Goal: Check status: Check status

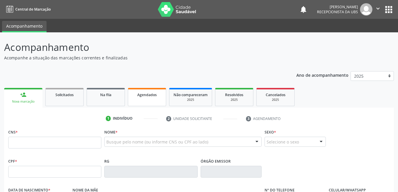
click at [156, 92] on div "Agendados" at bounding box center [146, 95] width 29 height 6
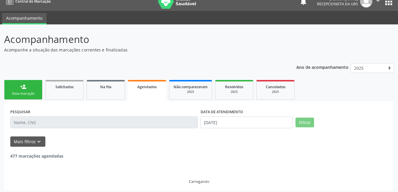
scroll to position [10, 0]
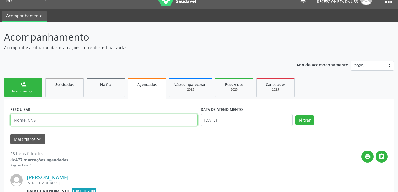
click at [75, 123] on input "text" at bounding box center [103, 120] width 187 height 12
paste input "705000803574350"
type input "705000803574350"
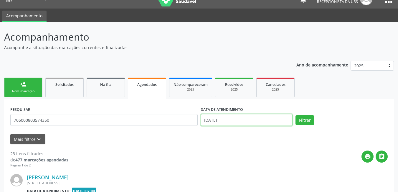
click at [267, 120] on input "[DATE]" at bounding box center [247, 120] width 92 height 12
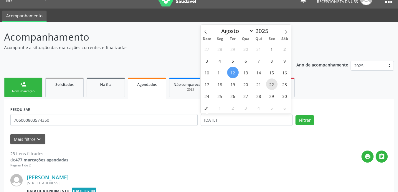
click at [269, 82] on span "22" at bounding box center [271, 84] width 11 height 11
type input "[DATE]"
click at [269, 82] on span "22" at bounding box center [271, 84] width 11 height 11
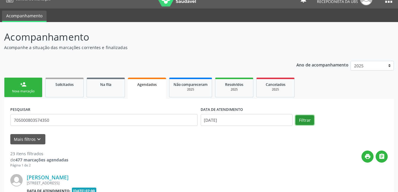
click at [298, 118] on button "Filtrar" at bounding box center [305, 121] width 19 height 10
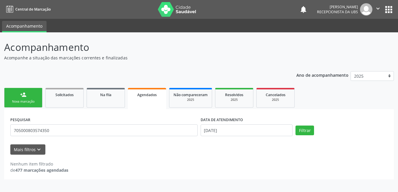
scroll to position [0, 0]
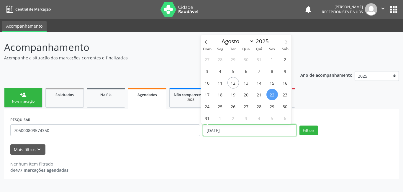
click at [261, 131] on input "[DATE]" at bounding box center [249, 131] width 93 height 12
click at [272, 60] on span "1" at bounding box center [271, 59] width 11 height 11
type input "[DATE]"
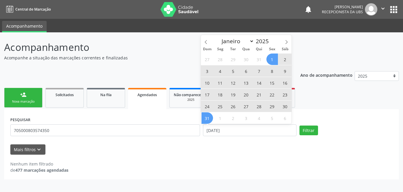
click at [205, 119] on span "31" at bounding box center [206, 118] width 11 height 11
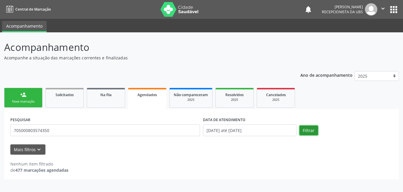
click at [306, 128] on button "Filtrar" at bounding box center [308, 131] width 19 height 10
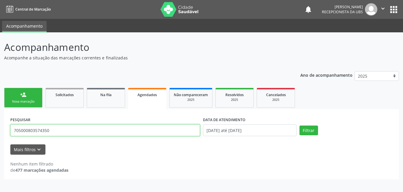
click at [177, 134] on input "705000803574350" at bounding box center [104, 131] width 189 height 12
paste input "705000803574350"
type input "705000803574350"
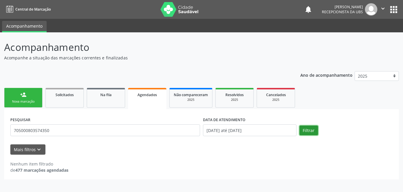
click at [311, 133] on button "Filtrar" at bounding box center [308, 131] width 19 height 10
click at [299, 133] on button "Filtrar" at bounding box center [308, 131] width 19 height 10
drag, startPoint x: 119, startPoint y: 98, endPoint x: 125, endPoint y: 102, distance: 6.2
click at [119, 98] on link "Na fila" at bounding box center [106, 98] width 38 height 20
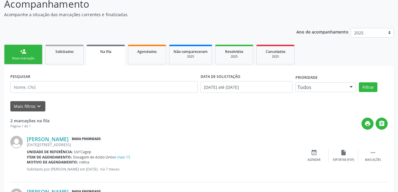
scroll to position [96, 0]
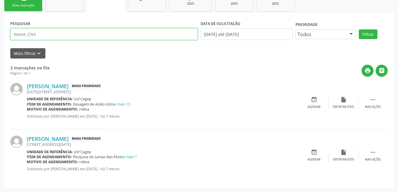
click at [143, 32] on input "text" at bounding box center [103, 34] width 187 height 12
paste input "705000803574350"
type input "705000803574350"
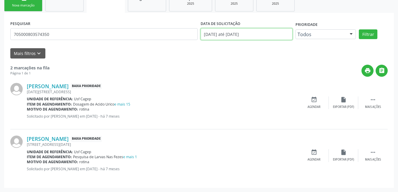
click at [265, 37] on input "[DATE] até [DATE]" at bounding box center [247, 34] width 92 height 12
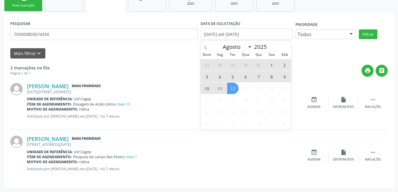
click at [272, 66] on span "1" at bounding box center [271, 64] width 11 height 11
type input "[DATE]"
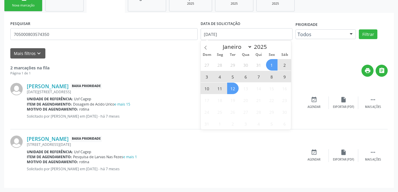
click at [230, 92] on span "12" at bounding box center [232, 88] width 11 height 11
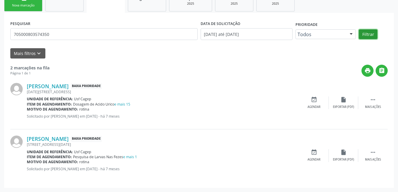
click at [363, 37] on button "Filtrar" at bounding box center [368, 34] width 19 height 10
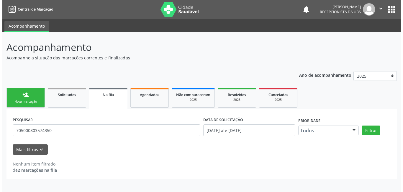
scroll to position [0, 0]
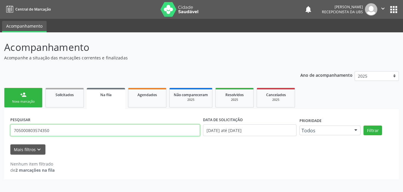
click at [135, 131] on input "705000803574350" at bounding box center [104, 131] width 189 height 12
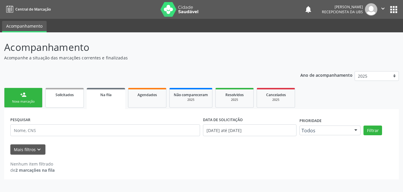
click at [80, 96] on link "Solicitados" at bounding box center [64, 98] width 38 height 20
select select "7"
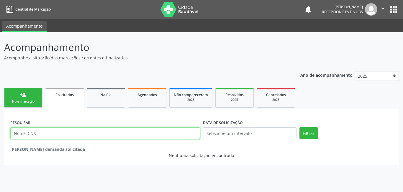
click at [147, 134] on input "text" at bounding box center [104, 134] width 189 height 12
paste input "705000803574350"
type input "705000803574350"
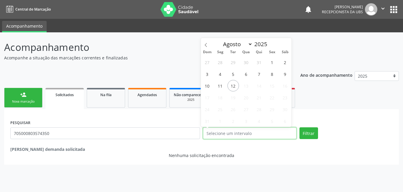
click at [284, 130] on input "text" at bounding box center [249, 134] width 93 height 12
click at [270, 62] on span "1" at bounding box center [271, 62] width 11 height 11
type input "[DATE]"
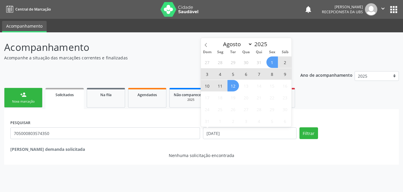
click at [233, 89] on span "12" at bounding box center [232, 85] width 11 height 11
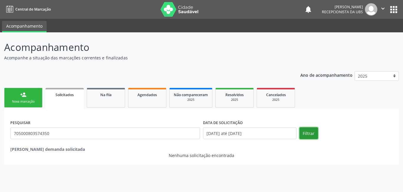
click at [310, 137] on button "Filtrar" at bounding box center [308, 134] width 19 height 12
